Goal: Information Seeking & Learning: Learn about a topic

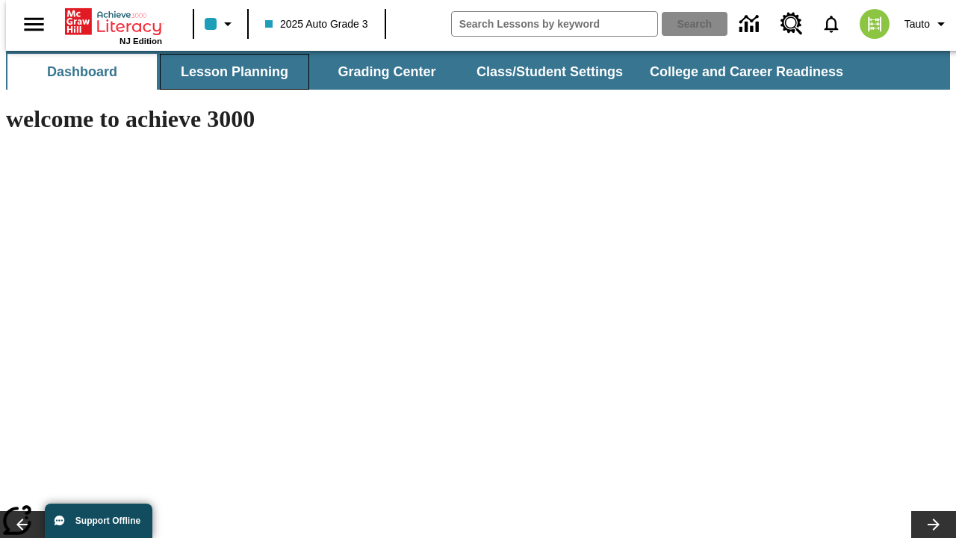
click at [228, 72] on button "Lesson Planning" at bounding box center [234, 72] width 149 height 36
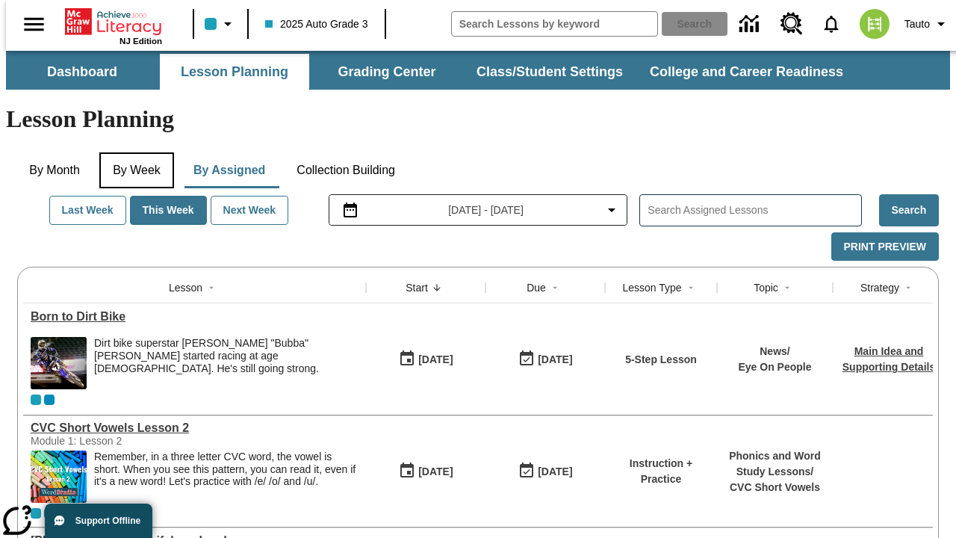
click at [134, 152] on button "By Week" at bounding box center [136, 170] width 75 height 36
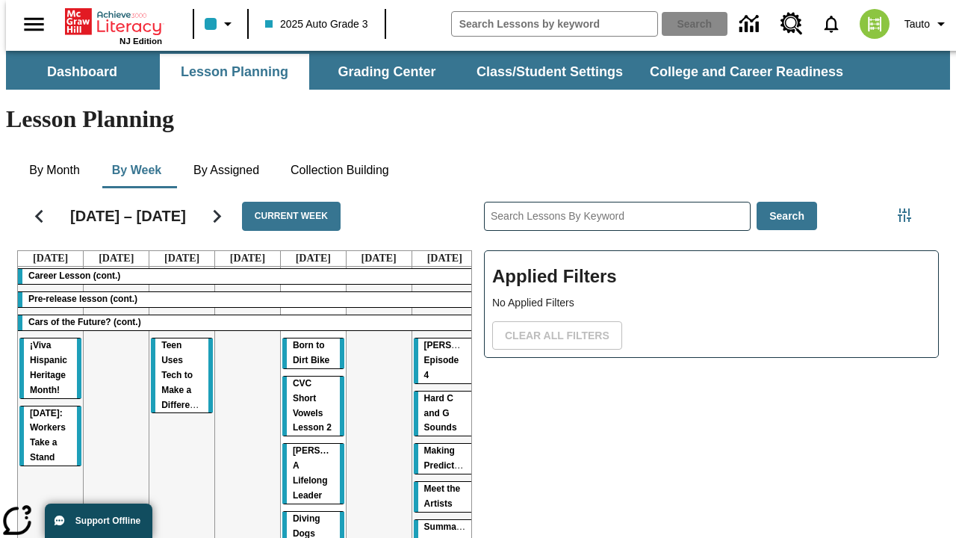
drag, startPoint x: 166, startPoint y: 289, endPoint x: 438, endPoint y: 374, distance: 285.5
